Goal: Task Accomplishment & Management: Manage account settings

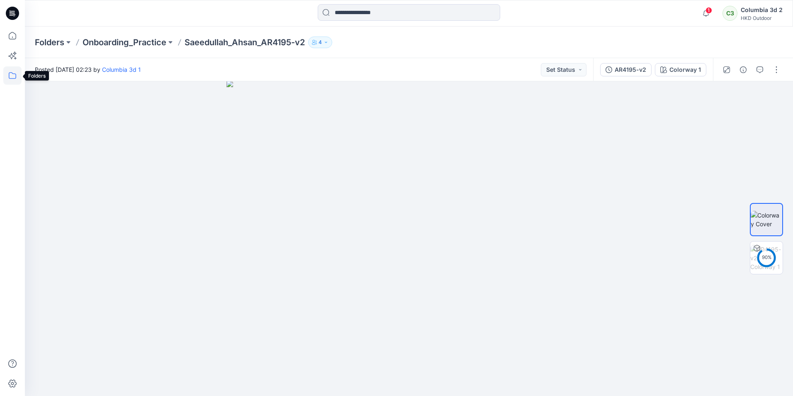
click at [9, 83] on icon at bounding box center [12, 75] width 18 height 18
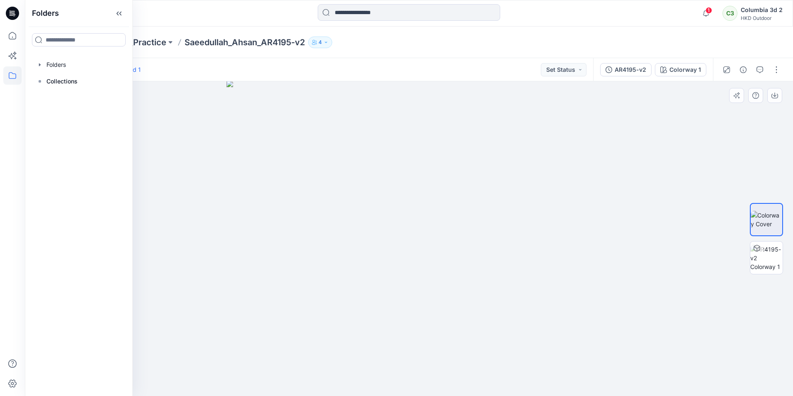
click at [163, 102] on div at bounding box center [409, 238] width 768 height 314
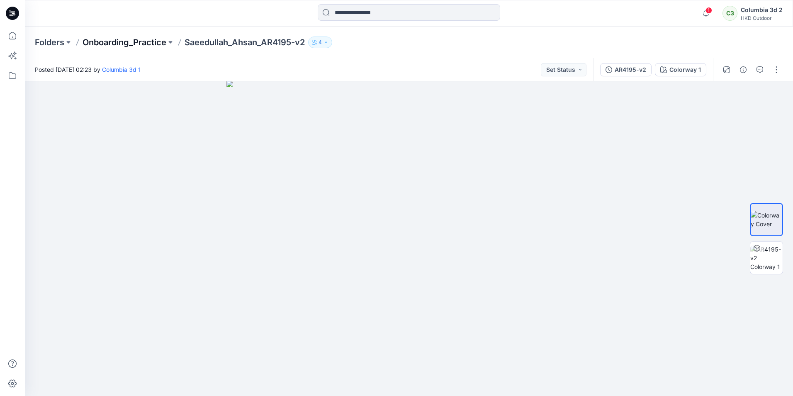
click at [121, 43] on p "Onboarding_Practice" at bounding box center [125, 42] width 84 height 12
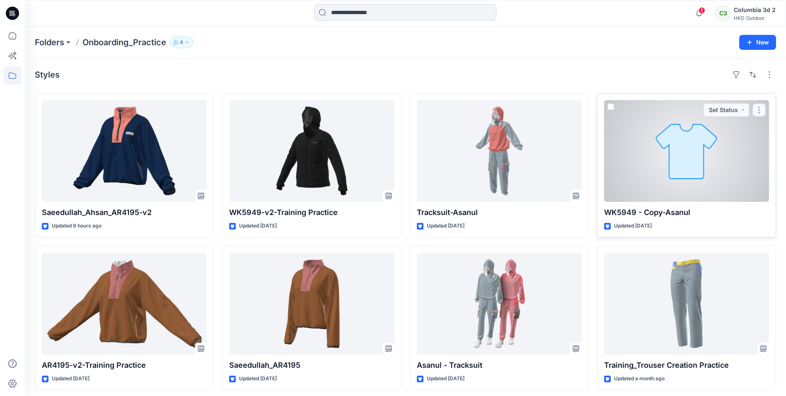
click at [762, 111] on button "button" at bounding box center [759, 109] width 13 height 13
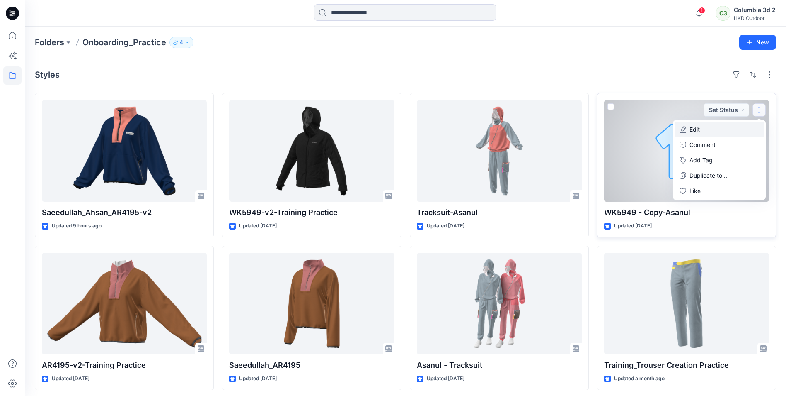
click at [702, 132] on button "Edit" at bounding box center [720, 128] width 90 height 15
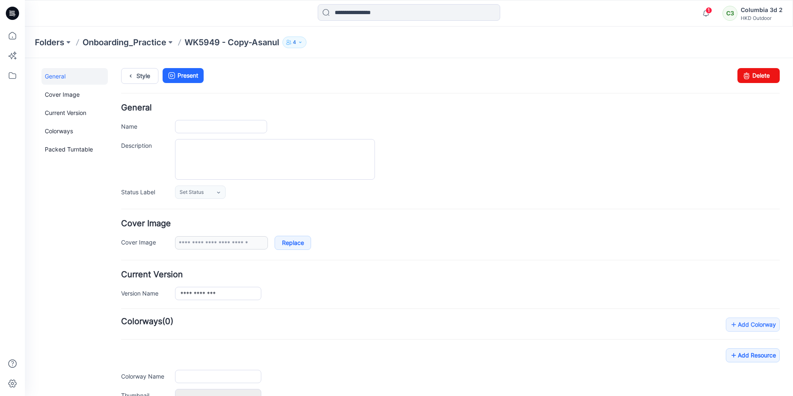
type input "**********"
click at [740, 75] on icon at bounding box center [746, 75] width 12 height 15
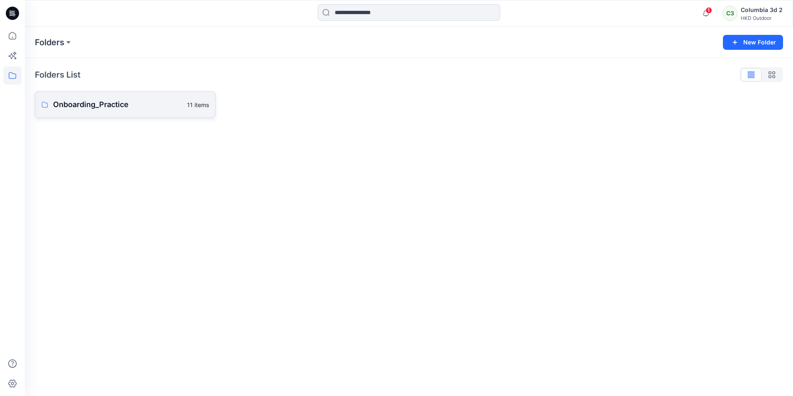
click at [74, 101] on p "Onboarding_Practice" at bounding box center [117, 105] width 129 height 12
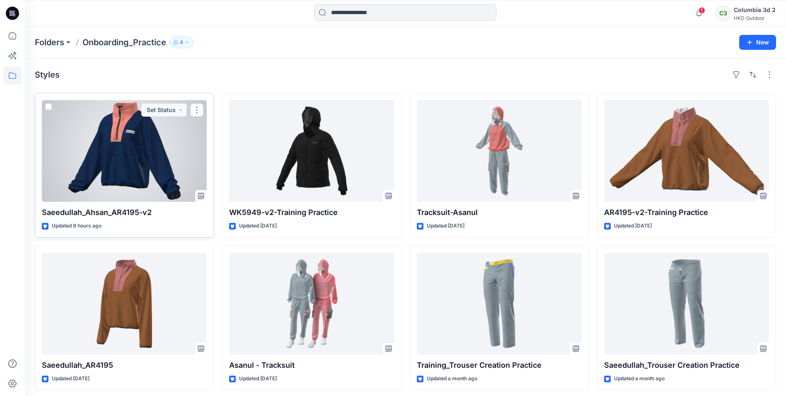
click at [72, 160] on div at bounding box center [124, 151] width 165 height 102
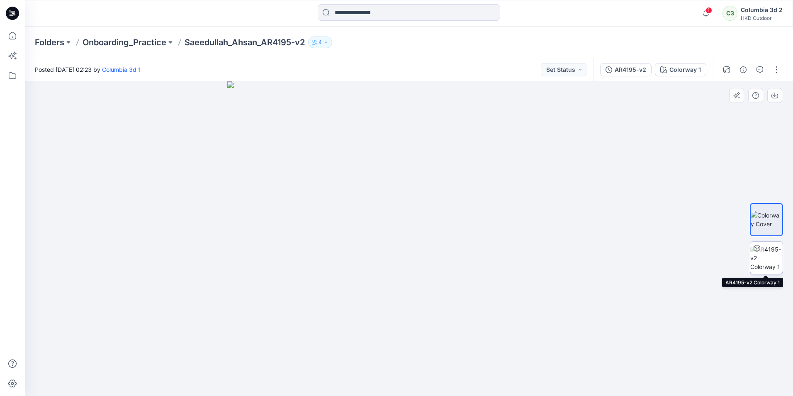
click at [774, 256] on img at bounding box center [766, 258] width 32 height 26
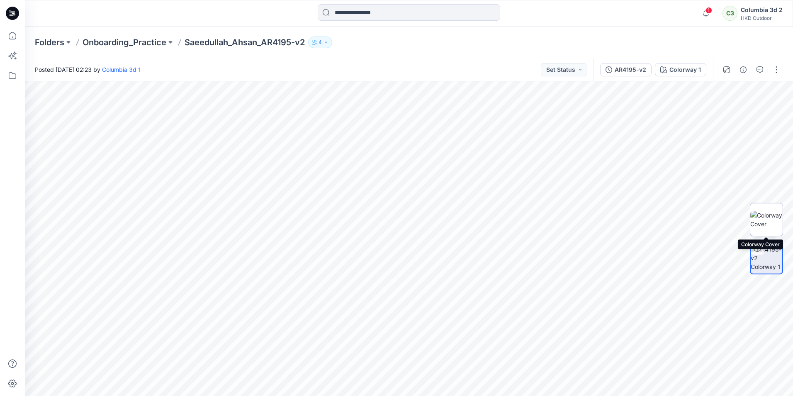
click at [766, 223] on img at bounding box center [766, 219] width 32 height 17
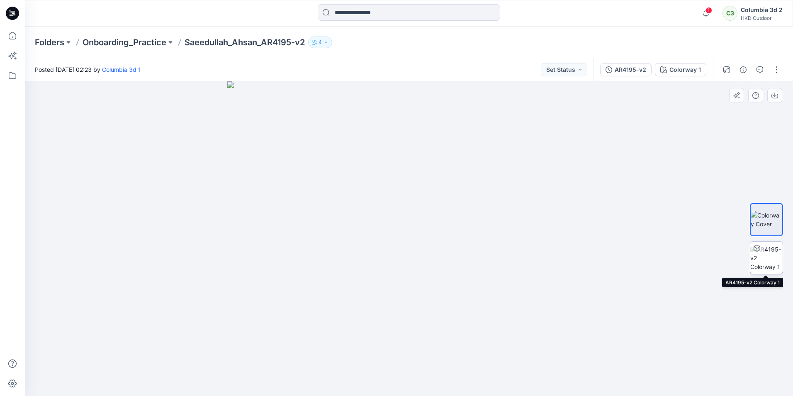
click at [777, 260] on img at bounding box center [766, 258] width 32 height 26
click at [764, 256] on img at bounding box center [766, 258] width 32 height 26
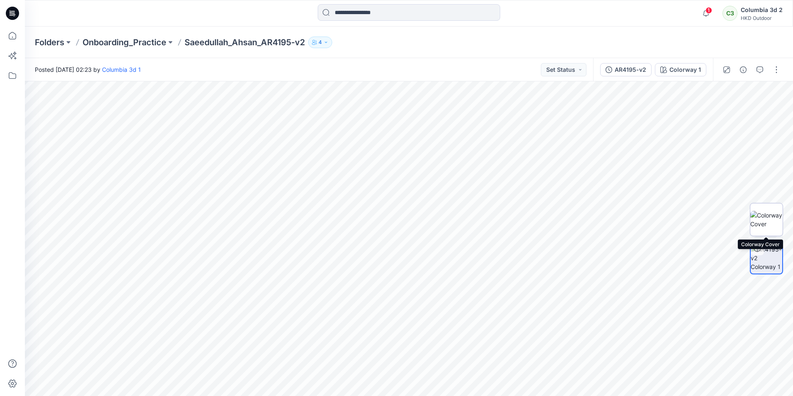
click at [772, 228] on img at bounding box center [766, 219] width 32 height 17
drag, startPoint x: 430, startPoint y: 191, endPoint x: 414, endPoint y: 296, distance: 105.8
click at [616, 218] on div at bounding box center [409, 238] width 768 height 314
drag, startPoint x: 238, startPoint y: 212, endPoint x: 223, endPoint y: 212, distance: 15.8
click at [223, 212] on img at bounding box center [409, 238] width 384 height 314
